Goal: Information Seeking & Learning: Learn about a topic

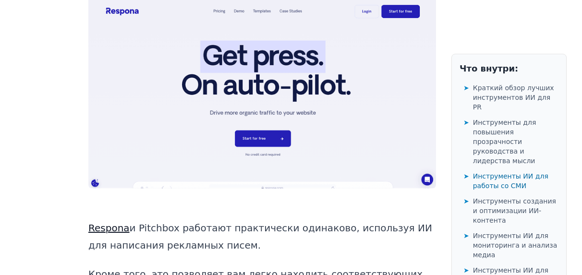
scroll to position [5911, 0]
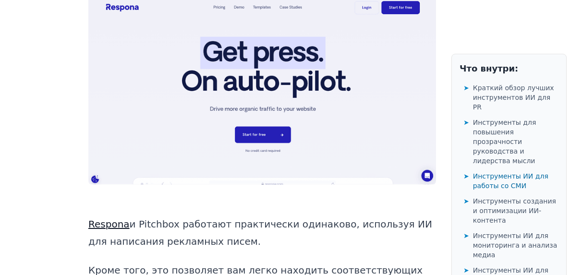
drag, startPoint x: 102, startPoint y: 85, endPoint x: 284, endPoint y: 268, distance: 258.2
click at [515, 101] on font "Краткий обзор лучших инструментов ИИ для PR" at bounding box center [513, 97] width 81 height 27
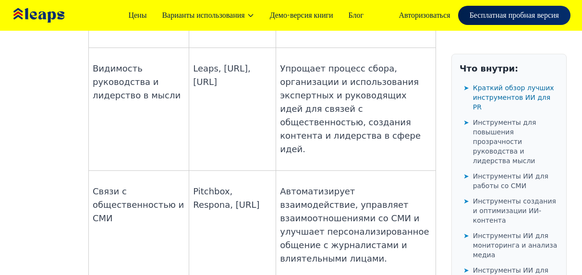
scroll to position [772, 0]
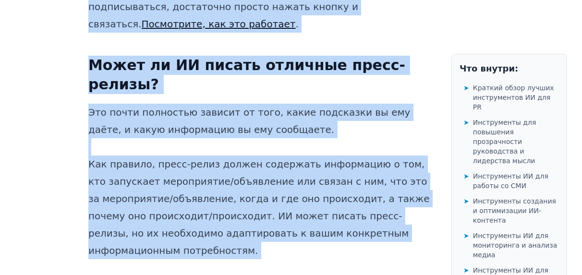
scroll to position [17827, 0]
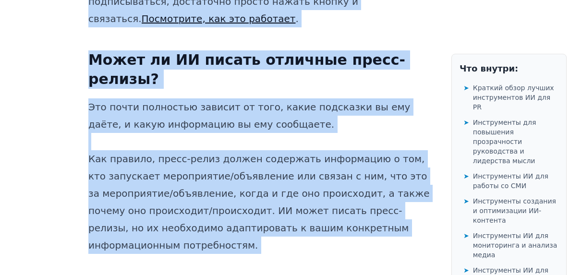
drag, startPoint x: 90, startPoint y: 55, endPoint x: 298, endPoint y: 183, distance: 244.5
copy div "Loremip dolor sitame consectetura EL sed DO EI-tempor Incididuntu LA Etdolore m…"
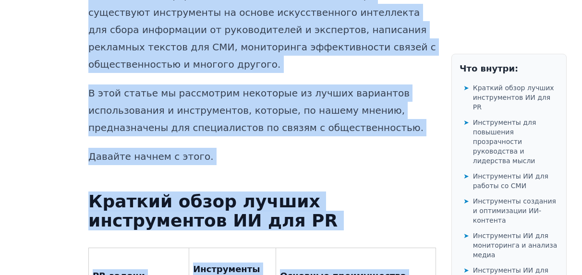
scroll to position [674, 0]
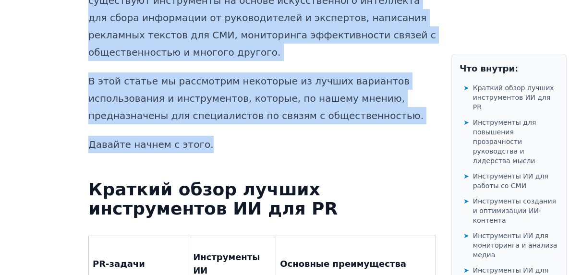
drag, startPoint x: 89, startPoint y: 50, endPoint x: 304, endPoint y: 113, distance: 223.3
copy div "LoreMIP dolors ame conse ad elitseddo eiusmodtempo incididuntutla etdolorema. A…"
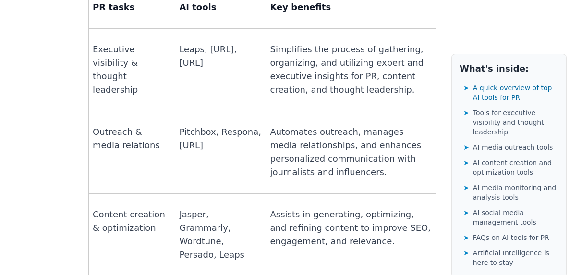
scroll to position [819, 0]
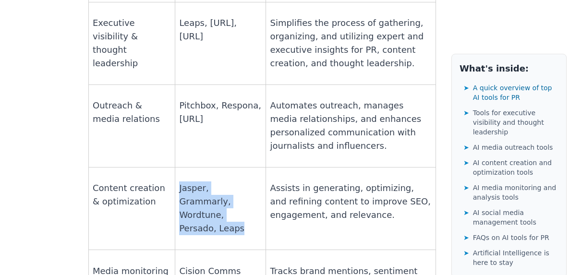
drag, startPoint x: 176, startPoint y: 107, endPoint x: 205, endPoint y: 146, distance: 48.4
click at [205, 167] on td "Jasper, Grammarly, Wordtune, Persado, Leaps" at bounding box center [220, 208] width 91 height 83
copy p "Jasper, Grammarly, Wordtune, Persado, Leaps"
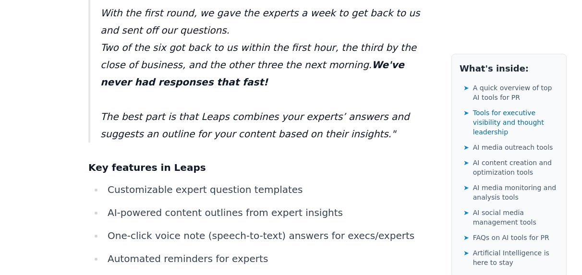
scroll to position [2164, 0]
